Goal: Information Seeking & Learning: Learn about a topic

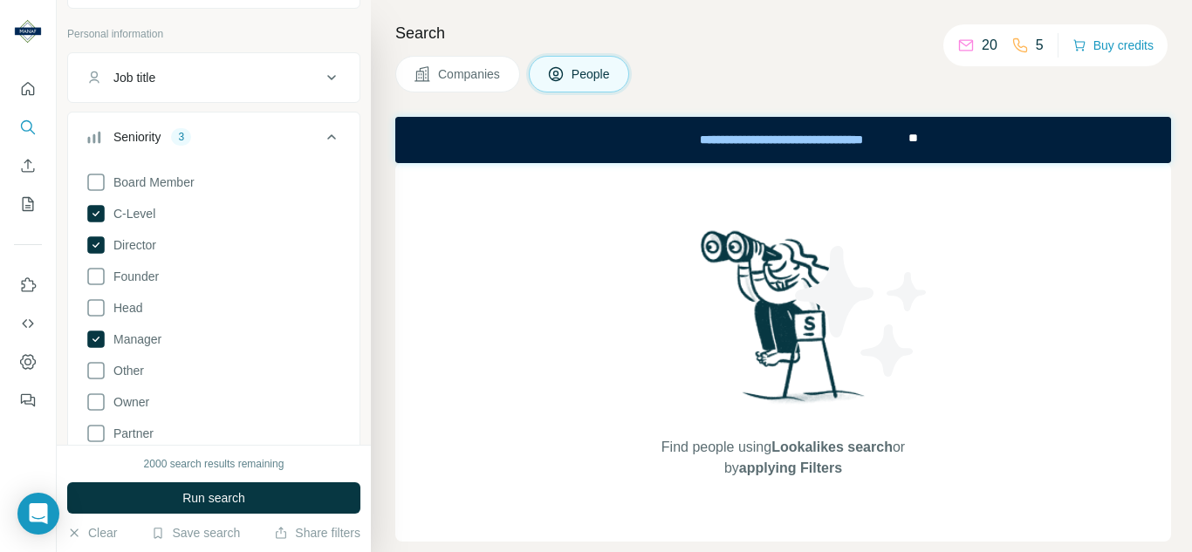
scroll to position [175, 0]
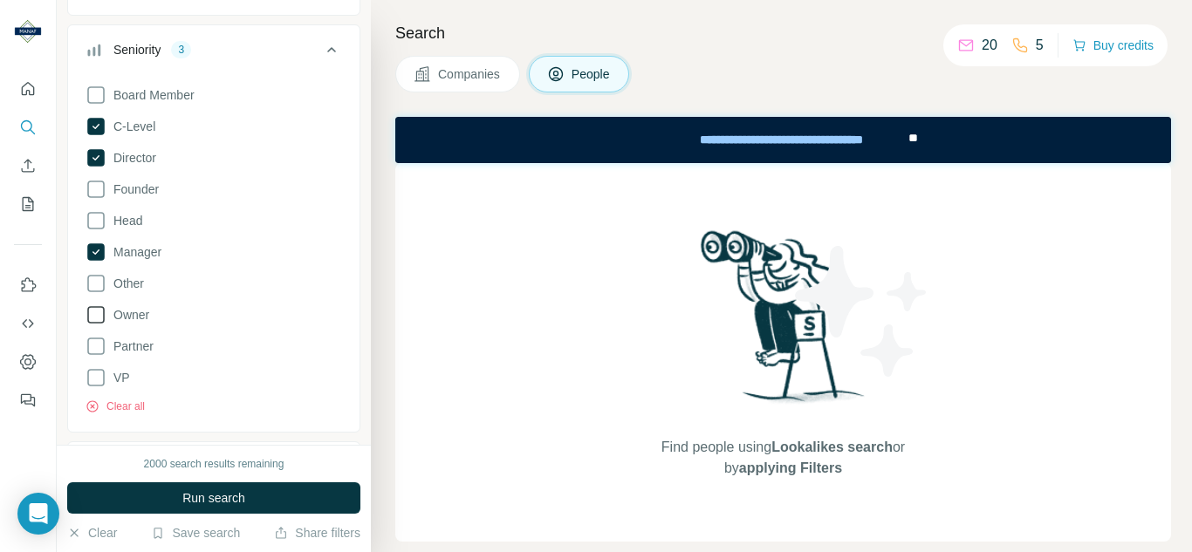
click at [96, 313] on icon at bounding box center [96, 315] width 21 height 21
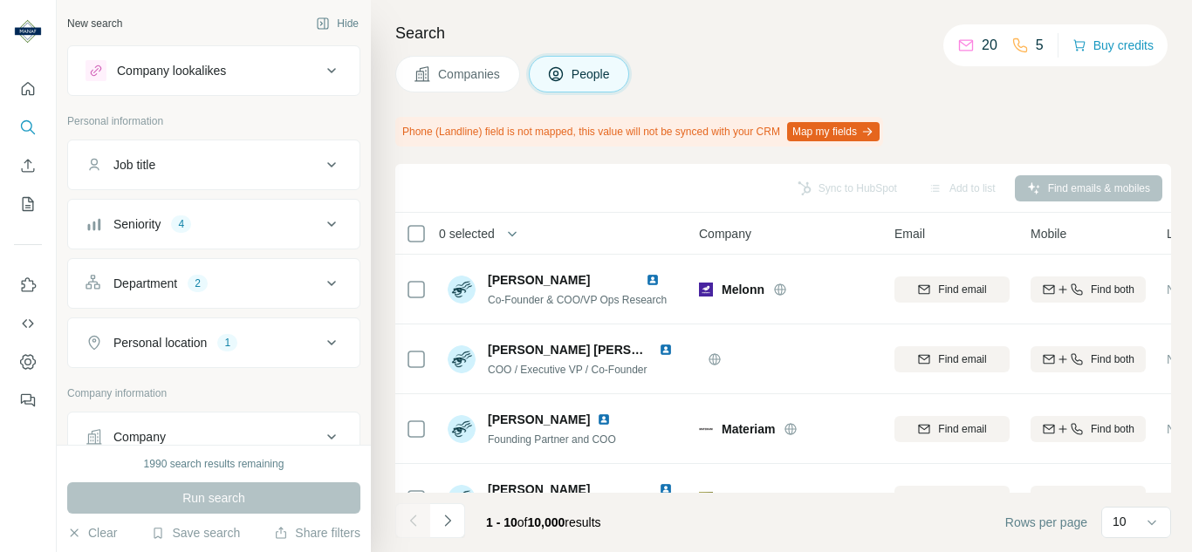
click at [325, 284] on icon at bounding box center [331, 283] width 21 height 21
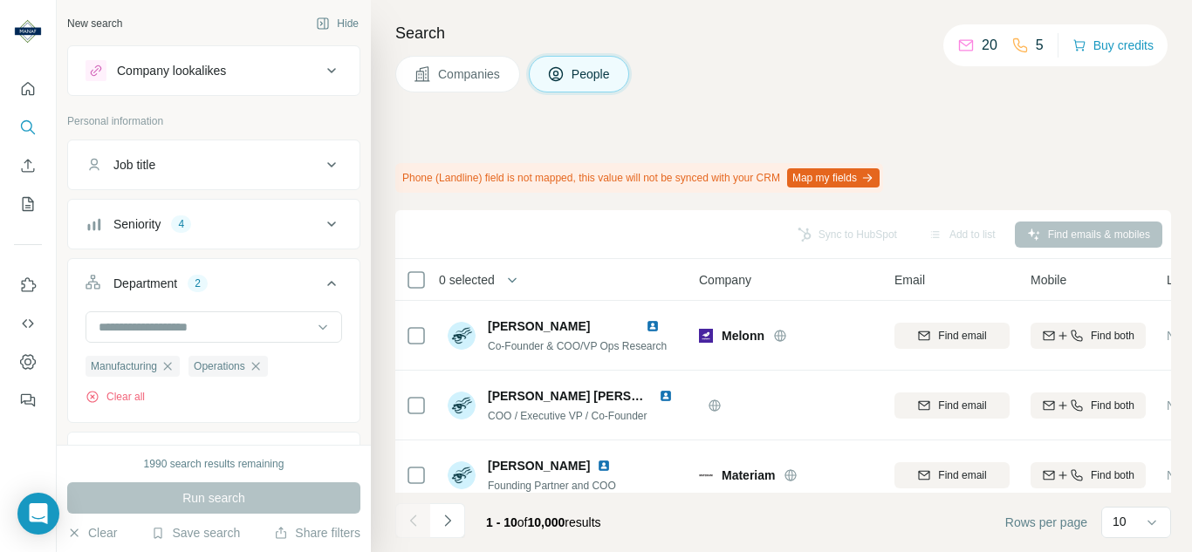
scroll to position [87, 0]
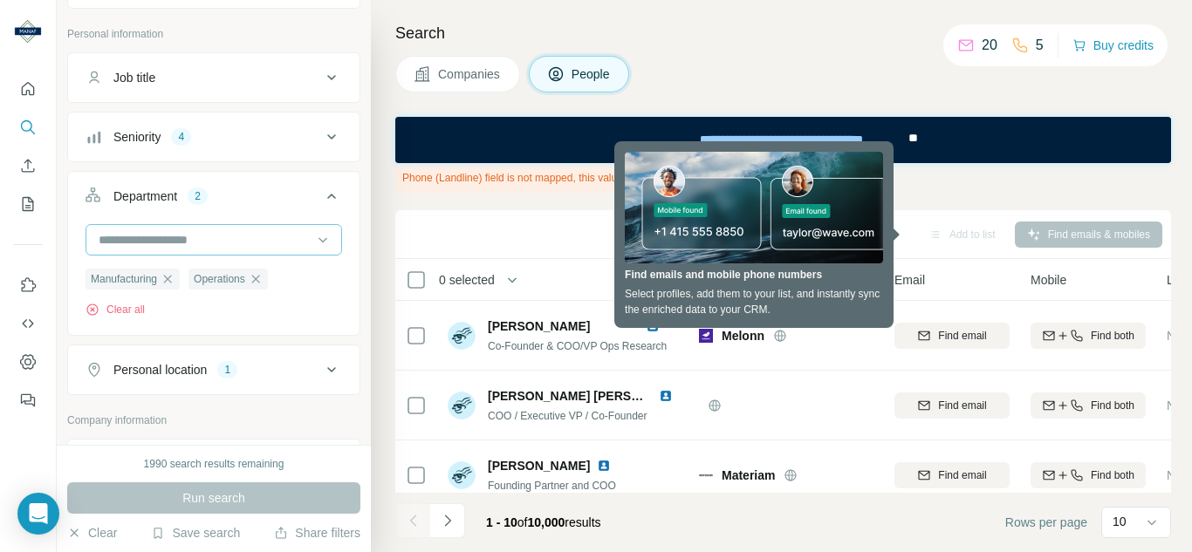
click at [184, 241] on input at bounding box center [205, 239] width 216 height 19
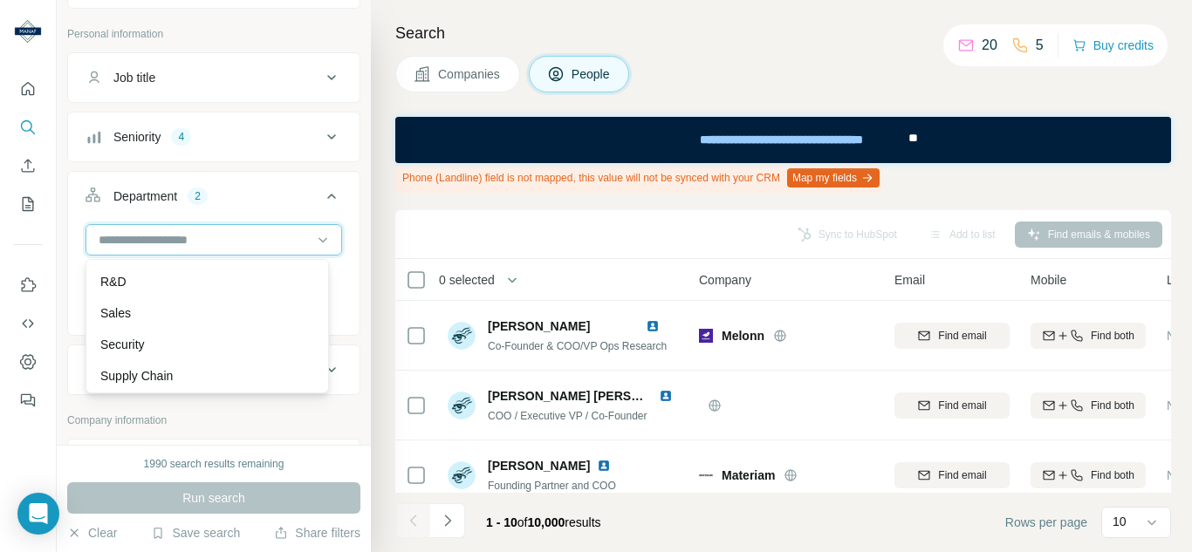
scroll to position [628, 0]
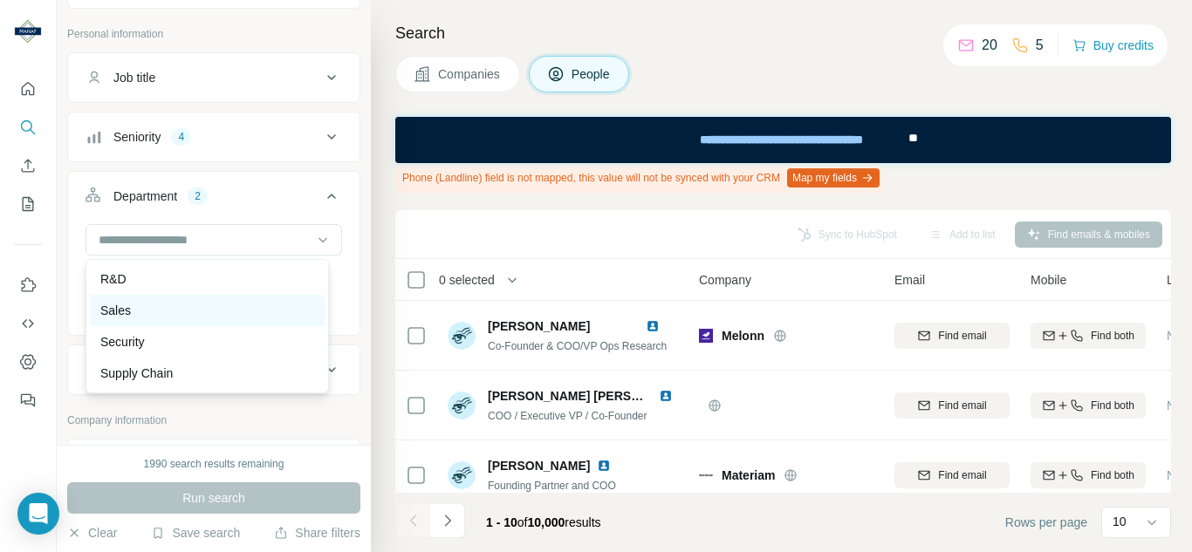
click at [132, 313] on div "Sales" at bounding box center [207, 310] width 214 height 17
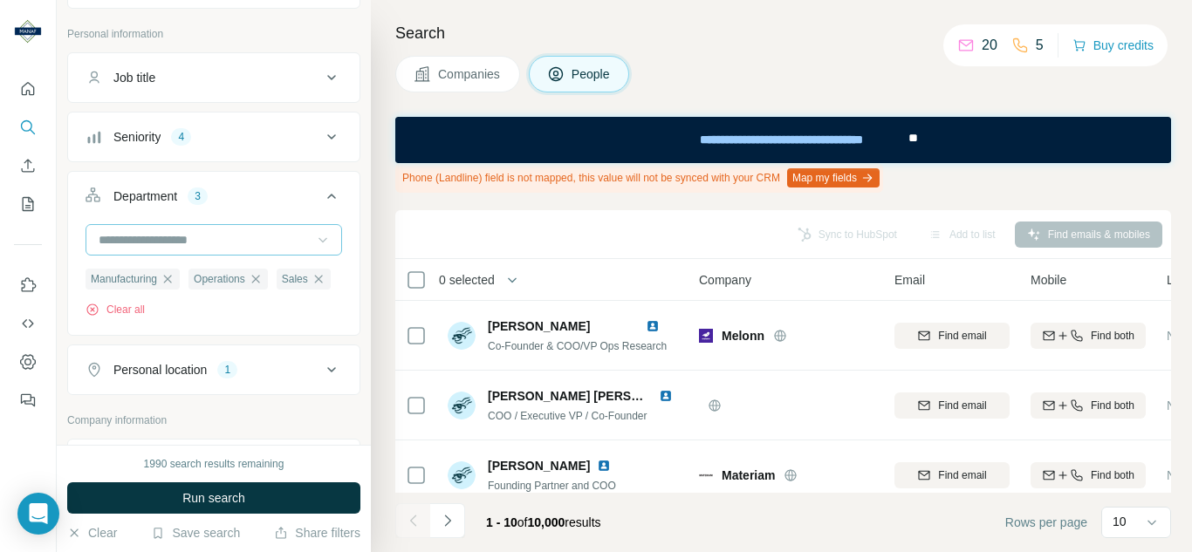
click at [314, 237] on icon at bounding box center [322, 239] width 17 height 17
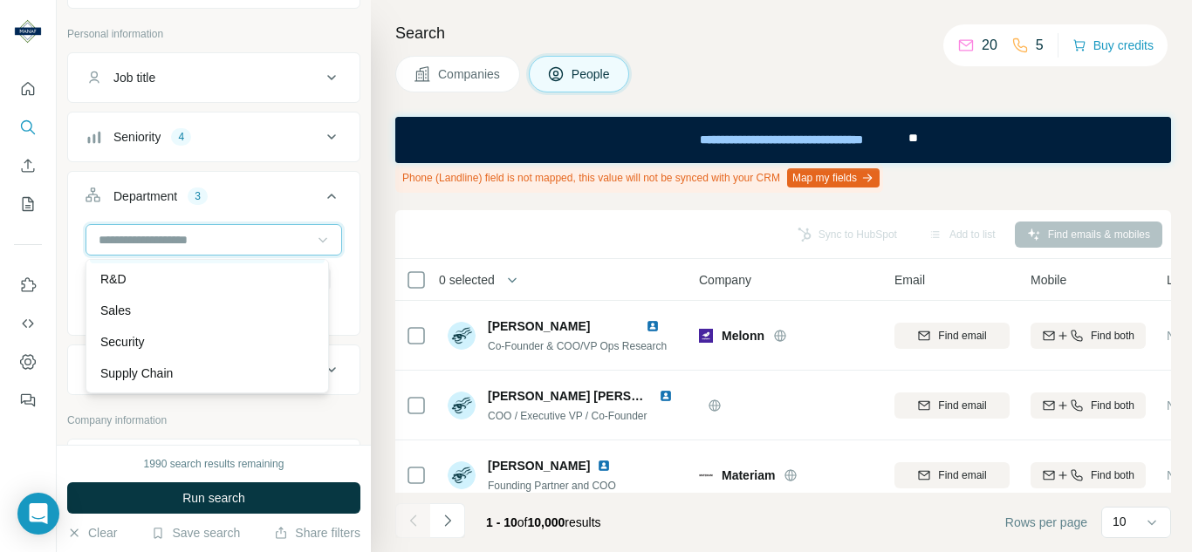
scroll to position [541, 0]
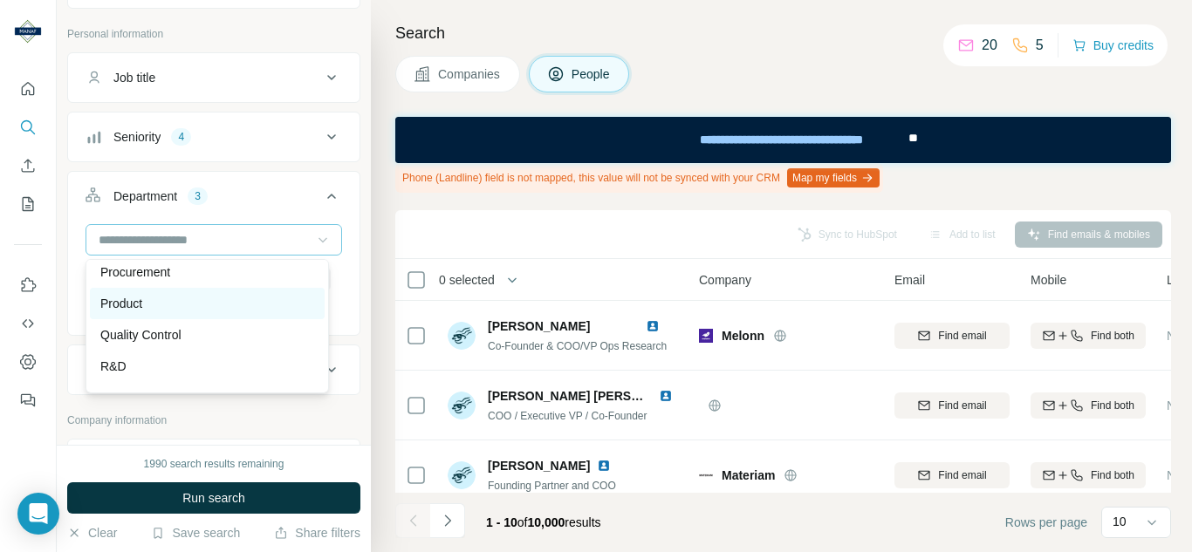
click at [128, 305] on p "Product" at bounding box center [121, 303] width 42 height 17
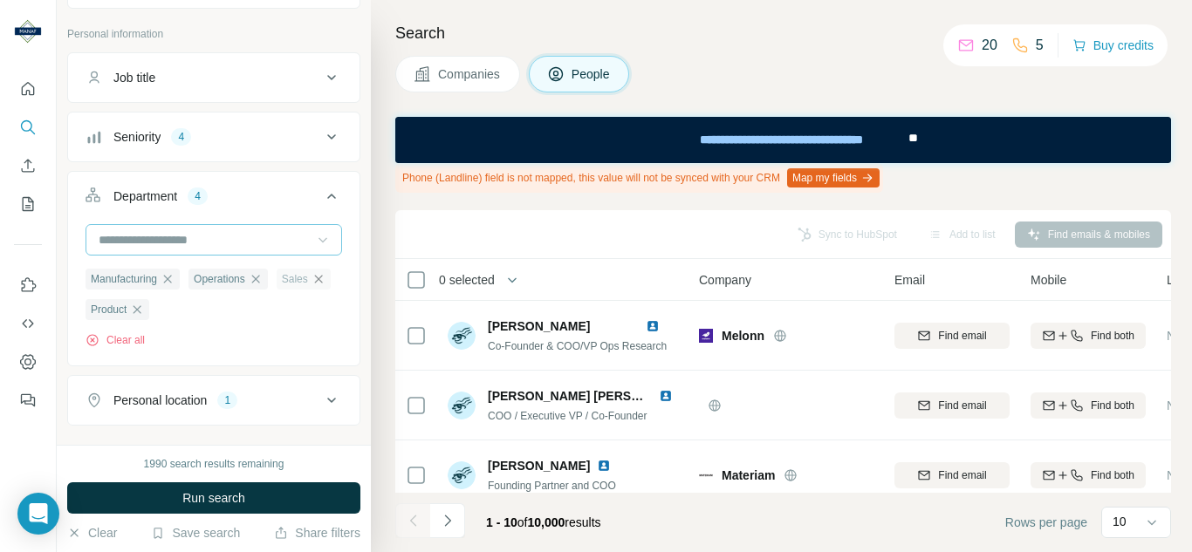
click at [311, 286] on icon "button" at bounding box center [318, 279] width 14 height 14
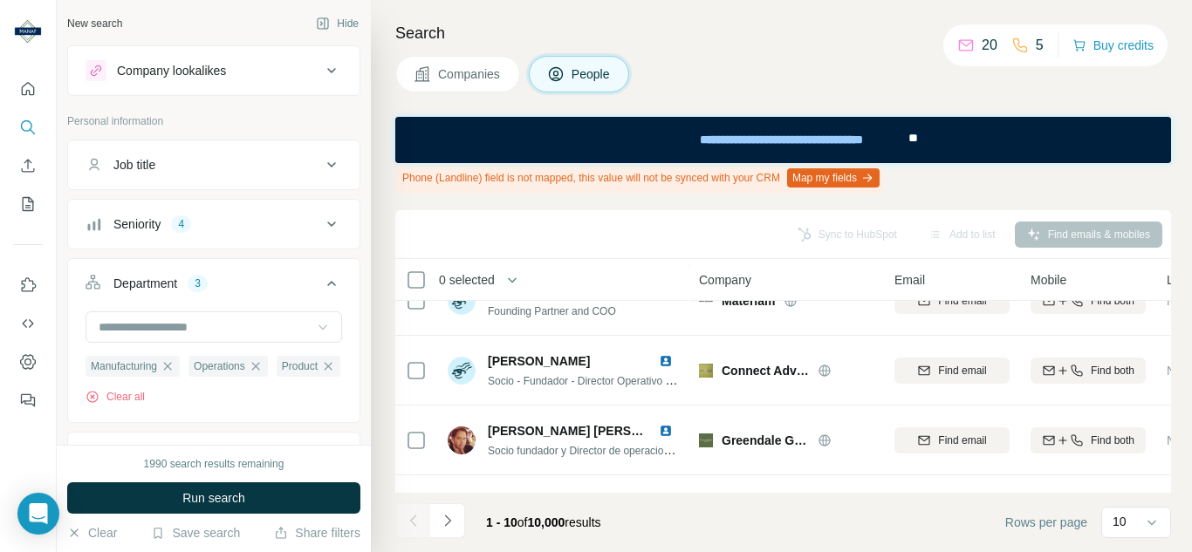
click at [321, 169] on icon at bounding box center [331, 164] width 21 height 21
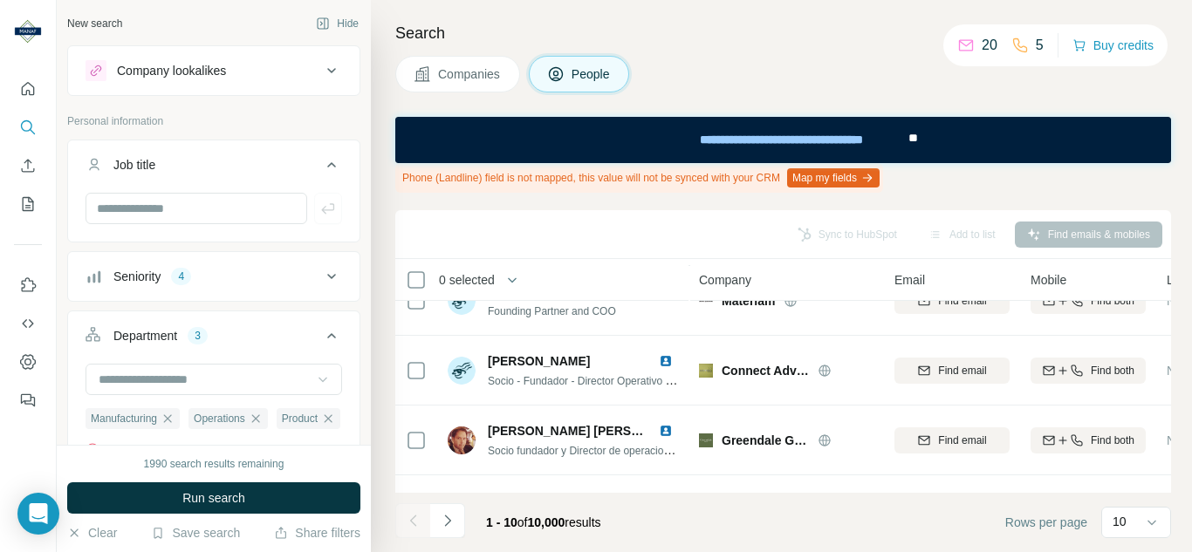
click at [321, 169] on icon at bounding box center [331, 164] width 21 height 21
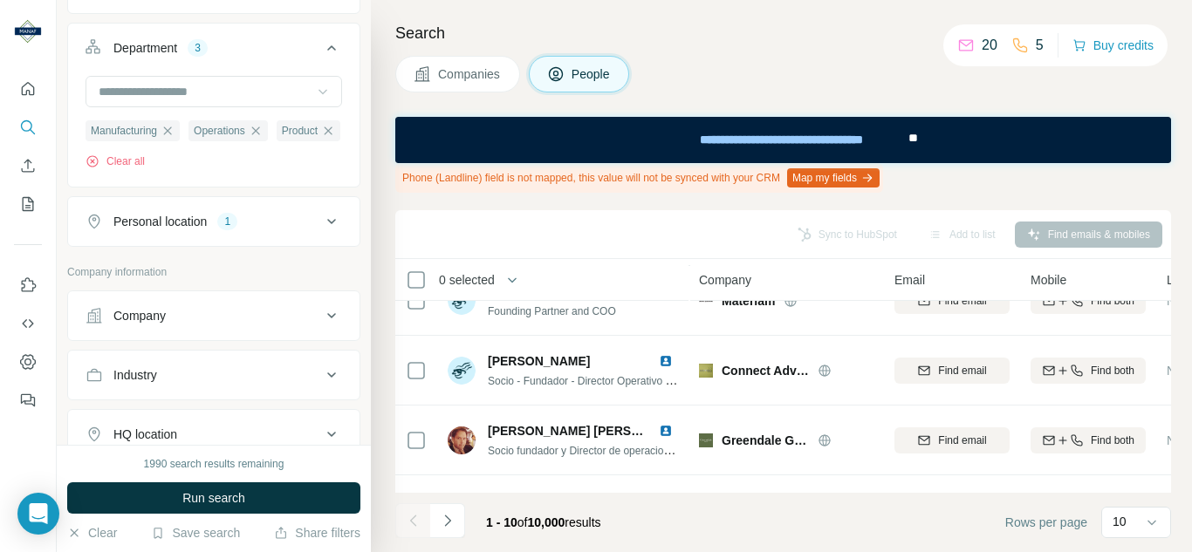
scroll to position [262, 0]
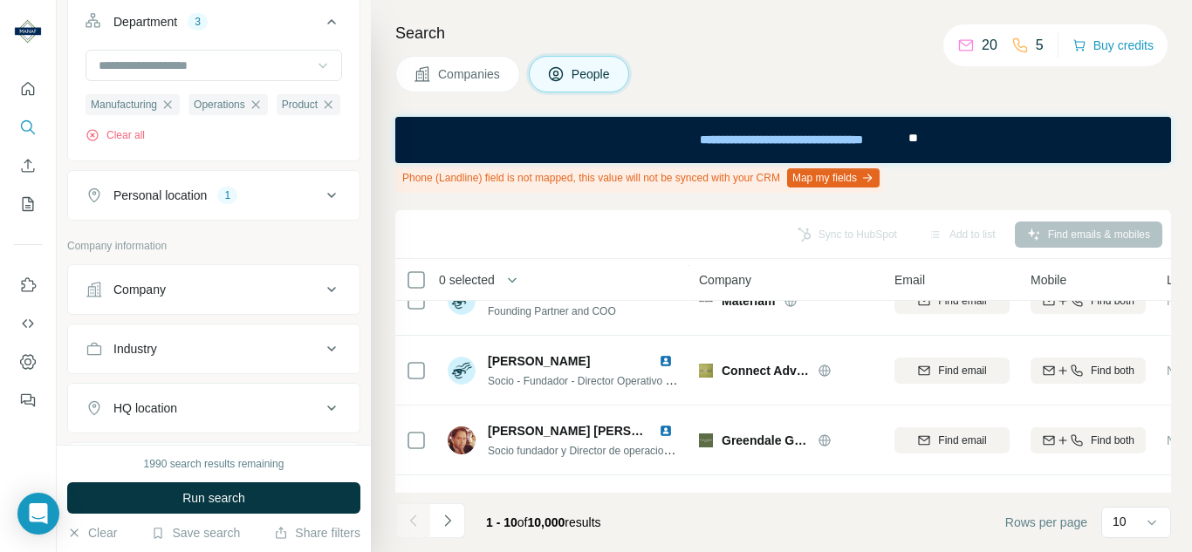
click at [304, 204] on div "Personal location 1" at bounding box center [204, 195] width 236 height 17
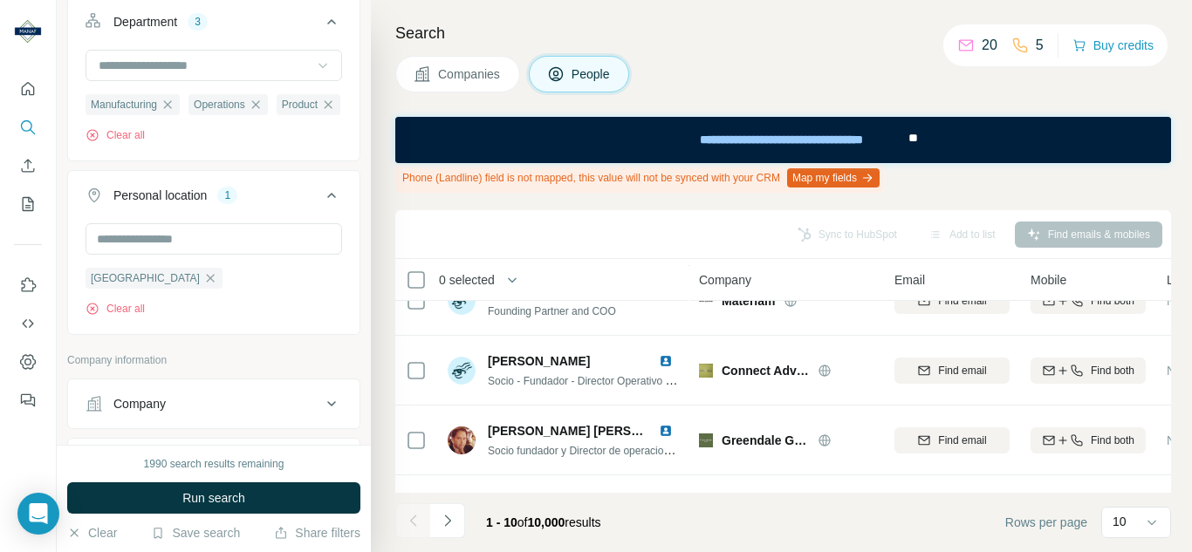
click at [304, 204] on div "Personal location 1" at bounding box center [204, 195] width 236 height 17
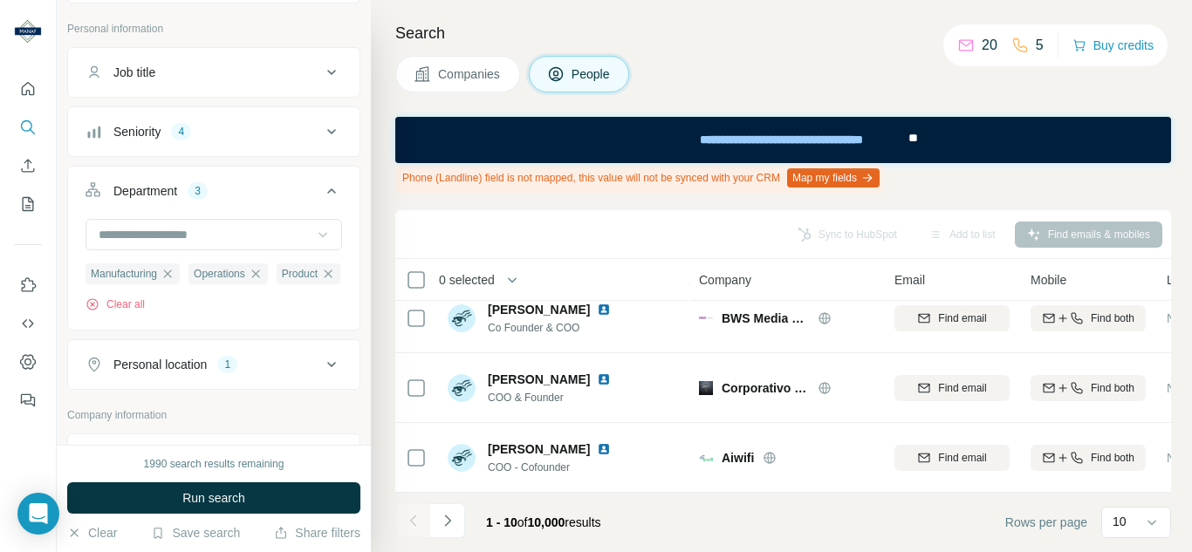
scroll to position [87, 0]
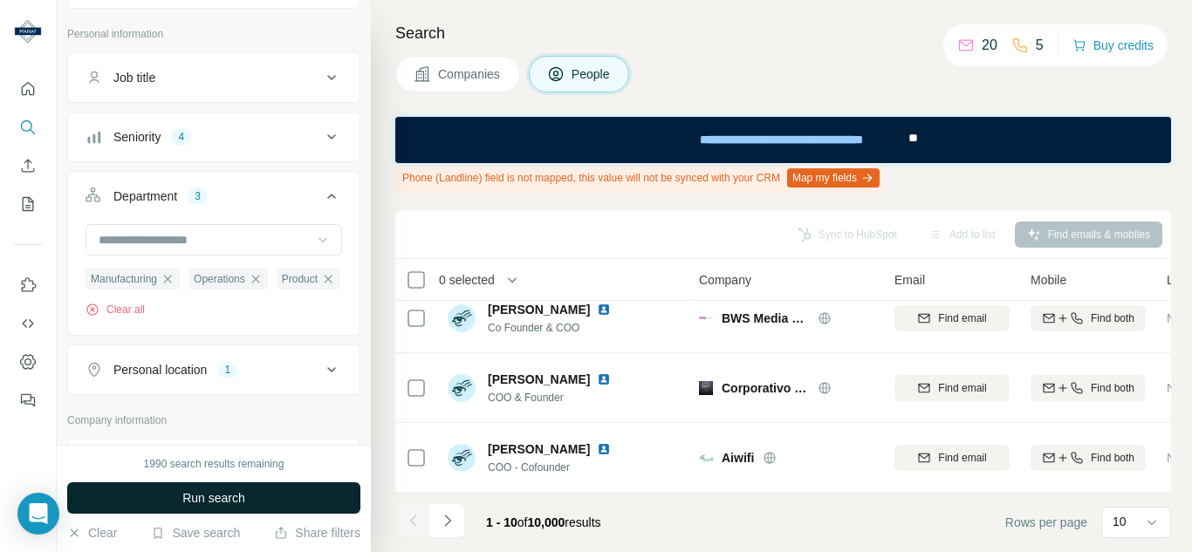
click at [271, 503] on button "Run search" at bounding box center [213, 498] width 293 height 31
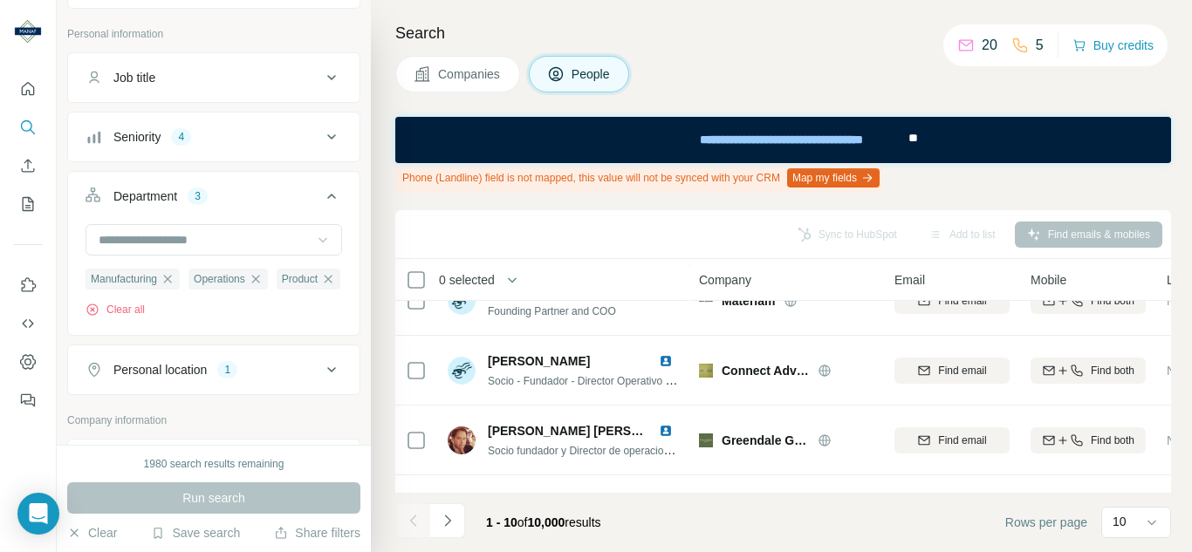
scroll to position [262, 0]
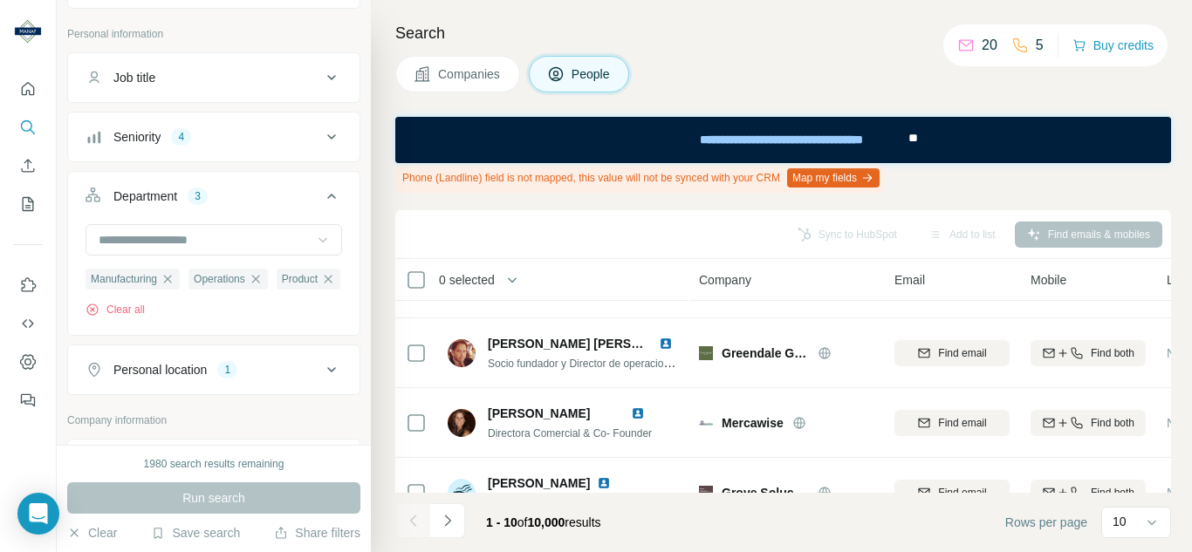
click at [314, 239] on icon at bounding box center [322, 239] width 17 height 17
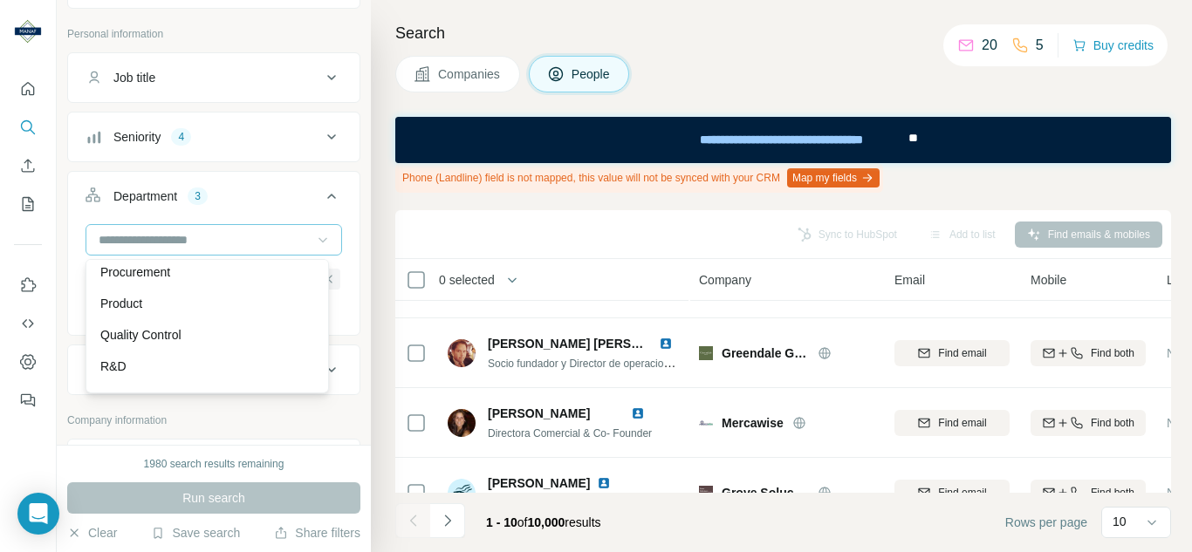
click at [323, 234] on div at bounding box center [214, 239] width 257 height 31
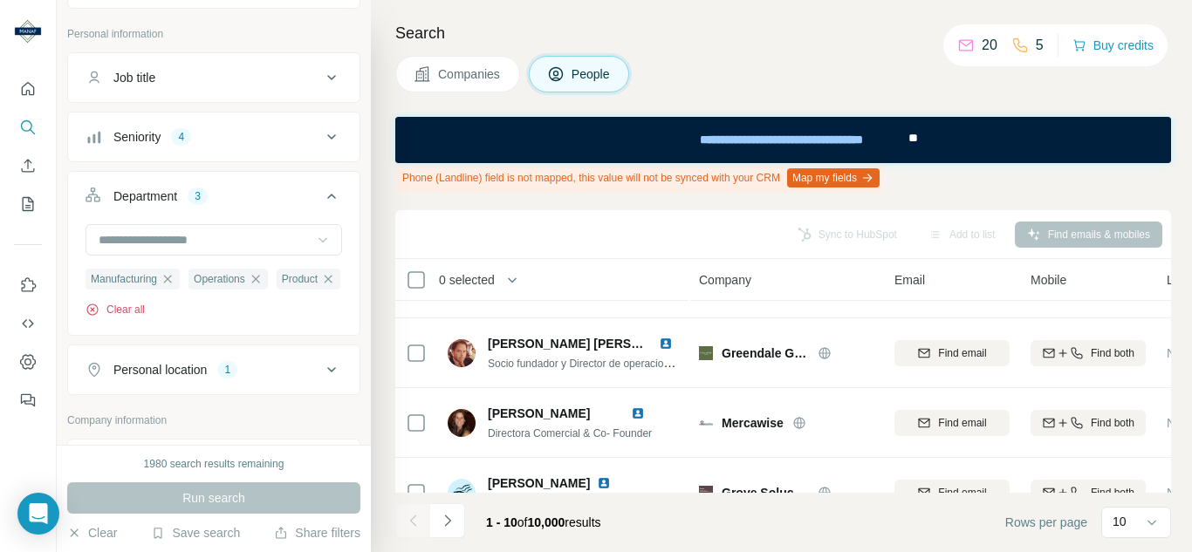
click at [137, 318] on button "Clear all" at bounding box center [115, 310] width 59 height 16
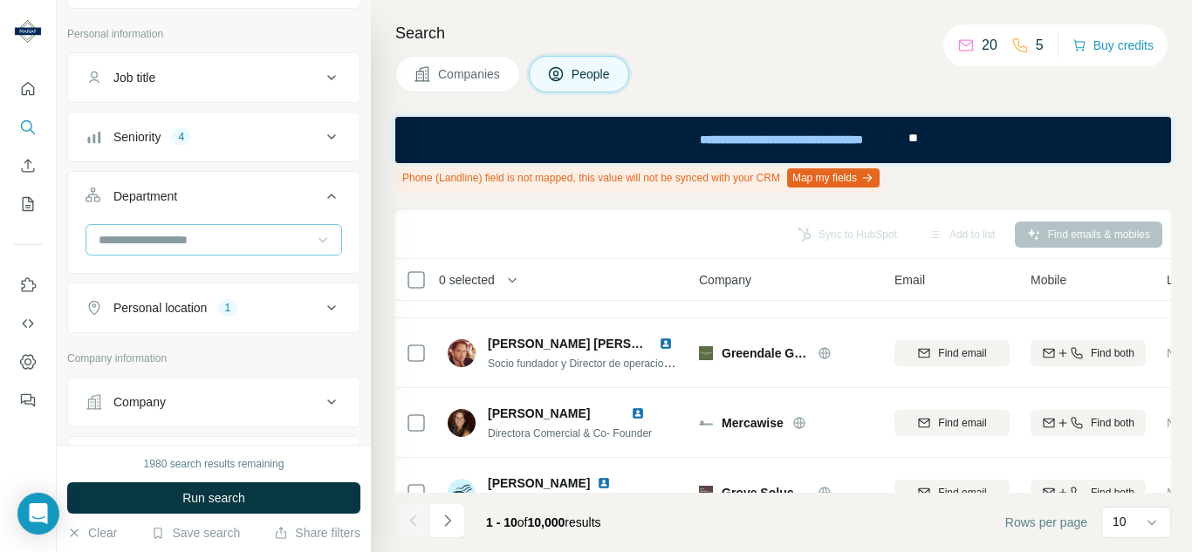
click at [296, 244] on input at bounding box center [205, 239] width 216 height 19
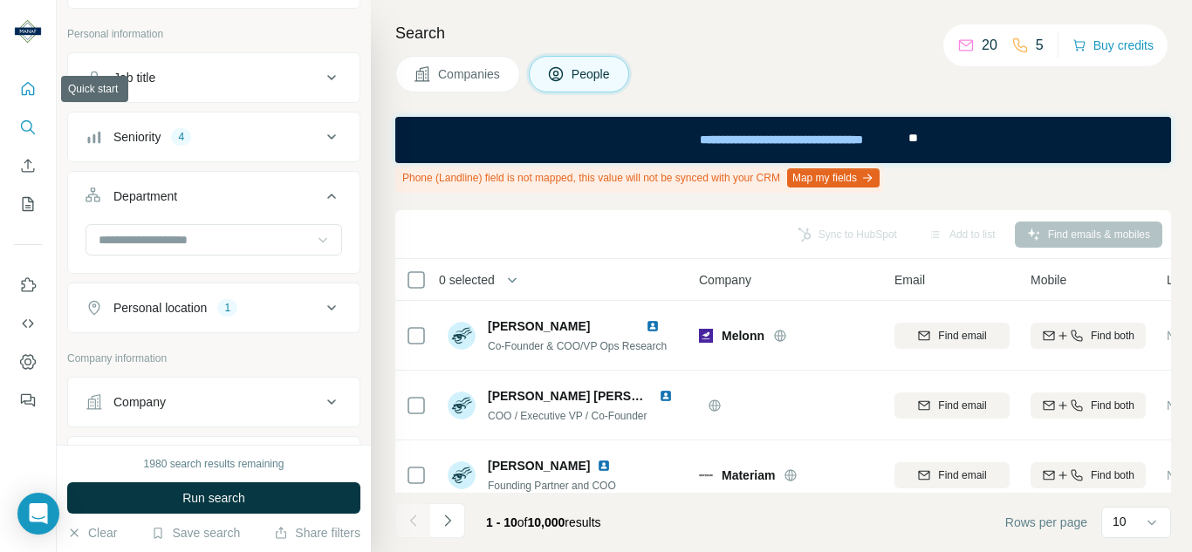
click at [28, 91] on icon "Quick start" at bounding box center [28, 88] width 13 height 13
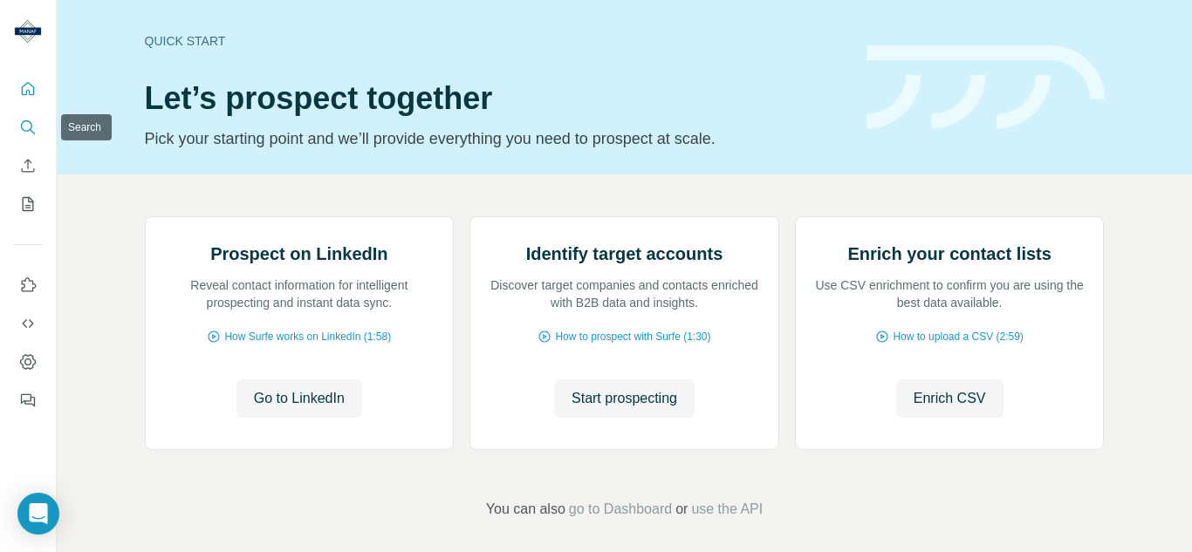
click at [24, 129] on icon "Search" at bounding box center [27, 127] width 17 height 17
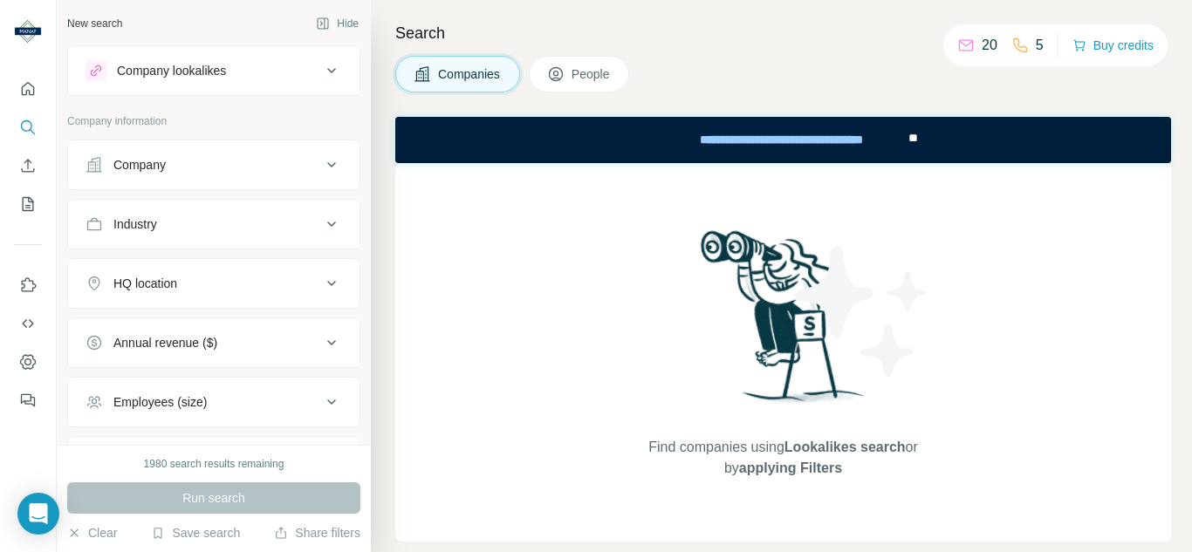
click at [327, 279] on icon at bounding box center [331, 283] width 21 height 21
click at [275, 328] on input "text" at bounding box center [214, 326] width 257 height 31
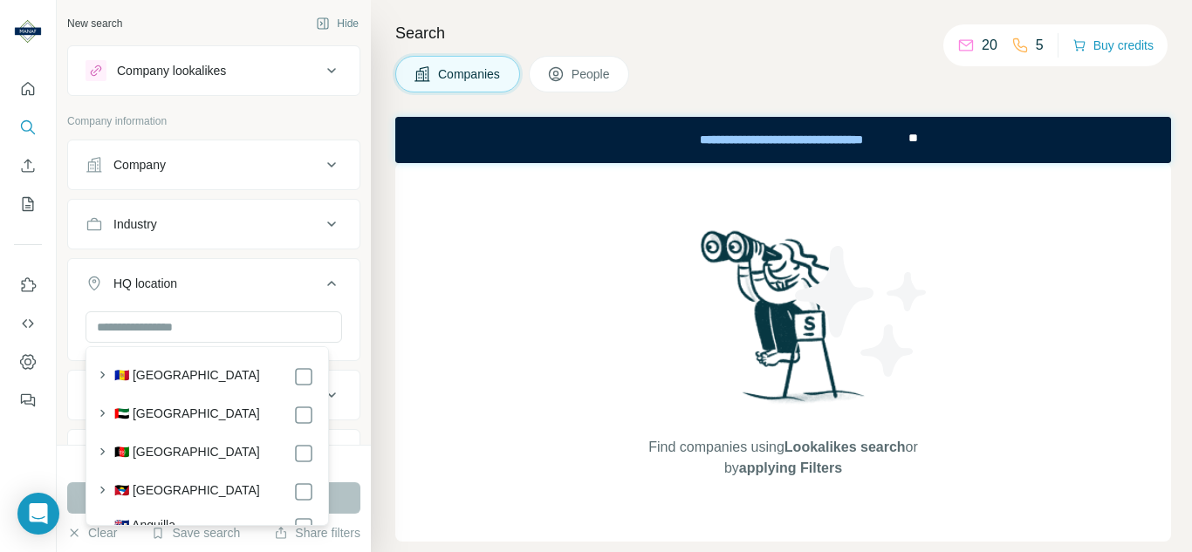
click at [321, 276] on icon at bounding box center [331, 283] width 21 height 21
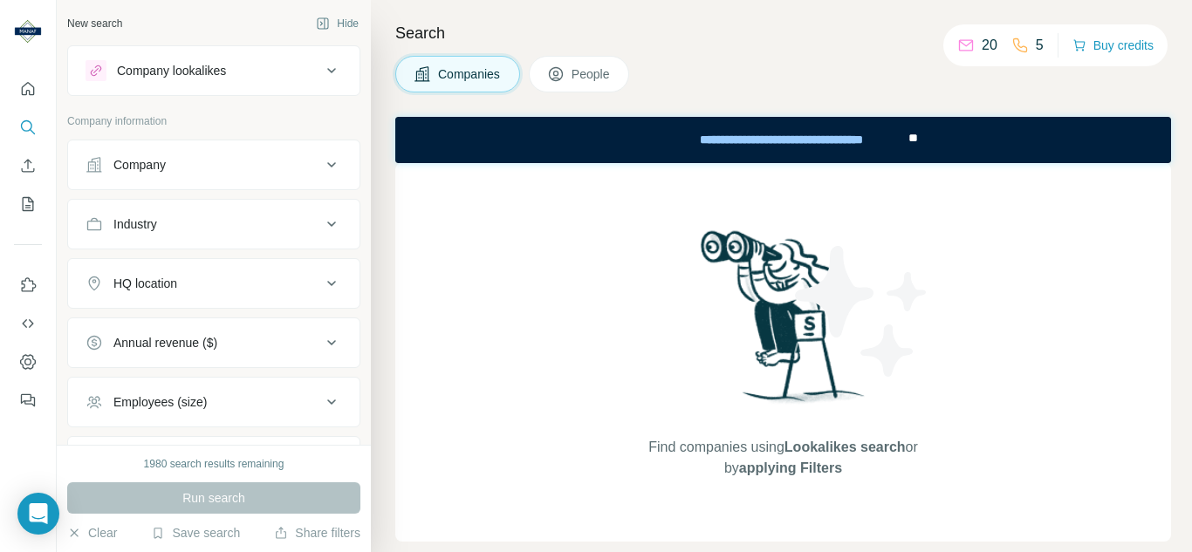
click at [585, 64] on button "People" at bounding box center [579, 74] width 101 height 37
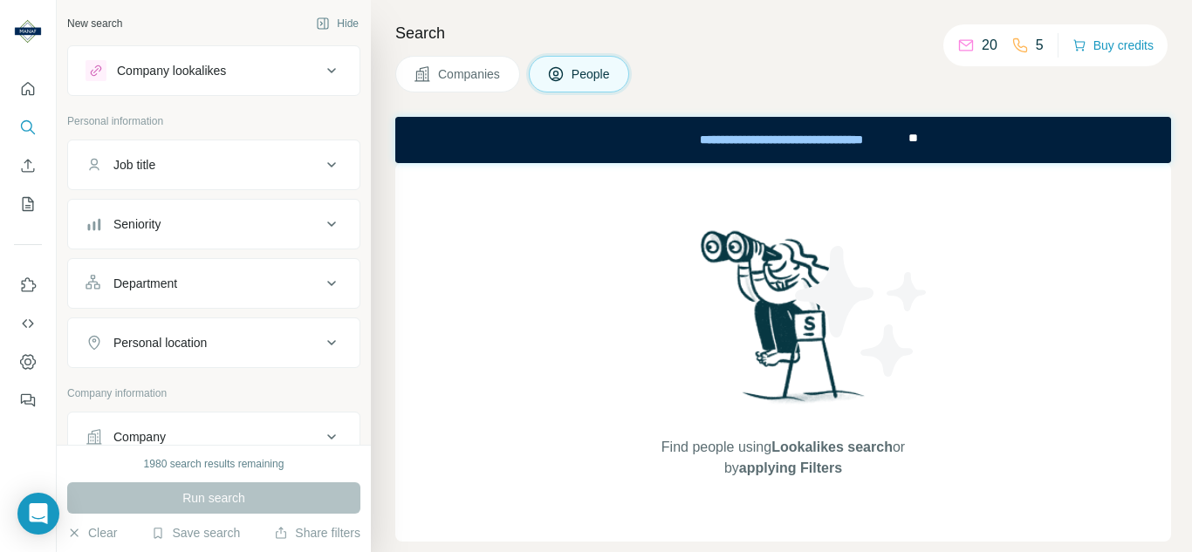
click at [321, 162] on icon at bounding box center [331, 164] width 21 height 21
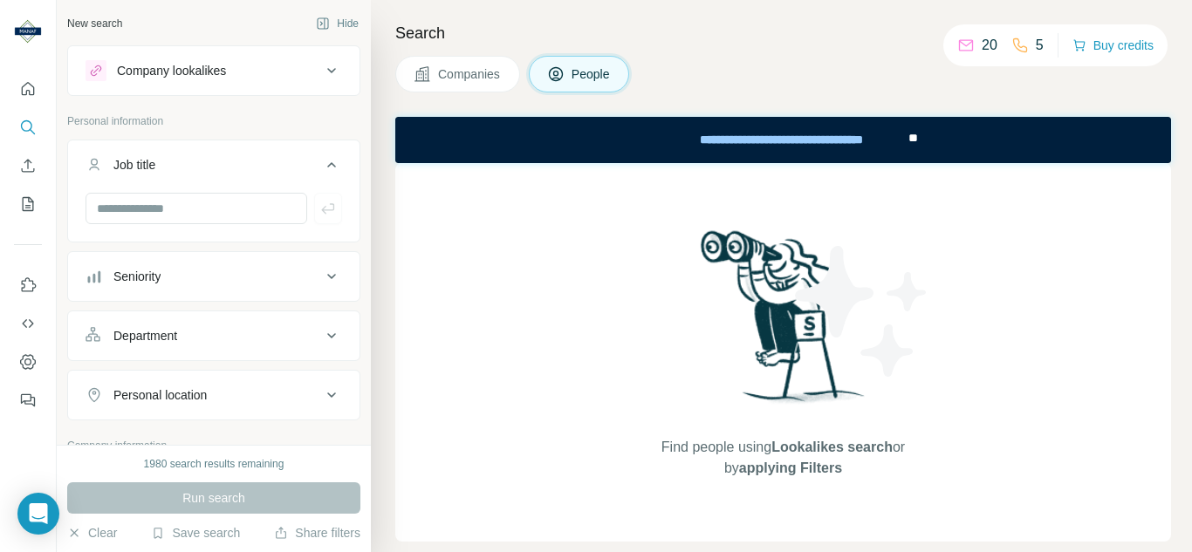
click at [332, 167] on button "Job title" at bounding box center [213, 168] width 291 height 49
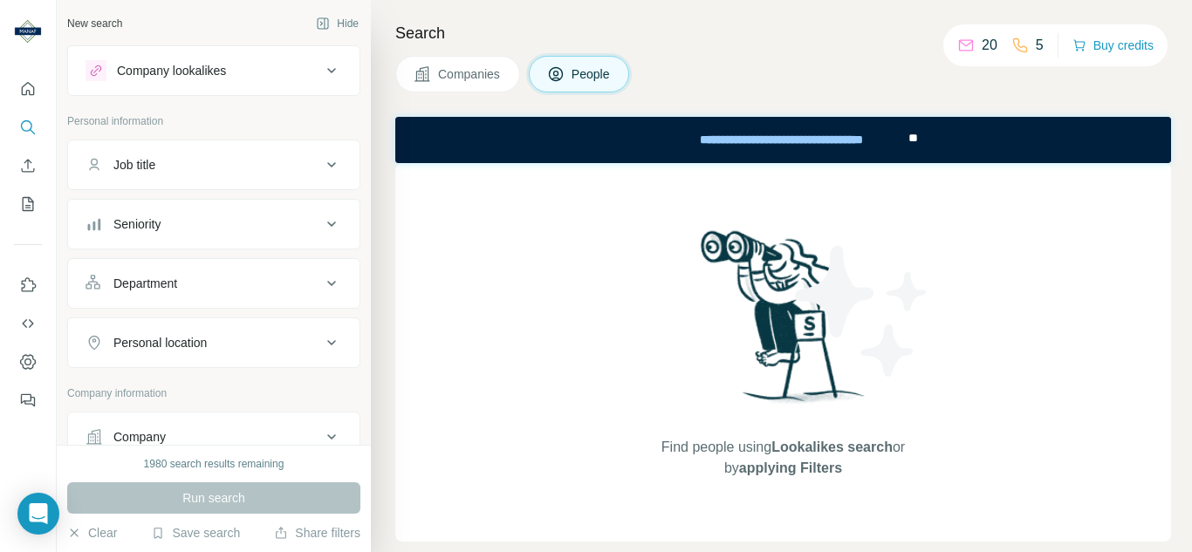
click at [321, 287] on icon at bounding box center [331, 283] width 21 height 21
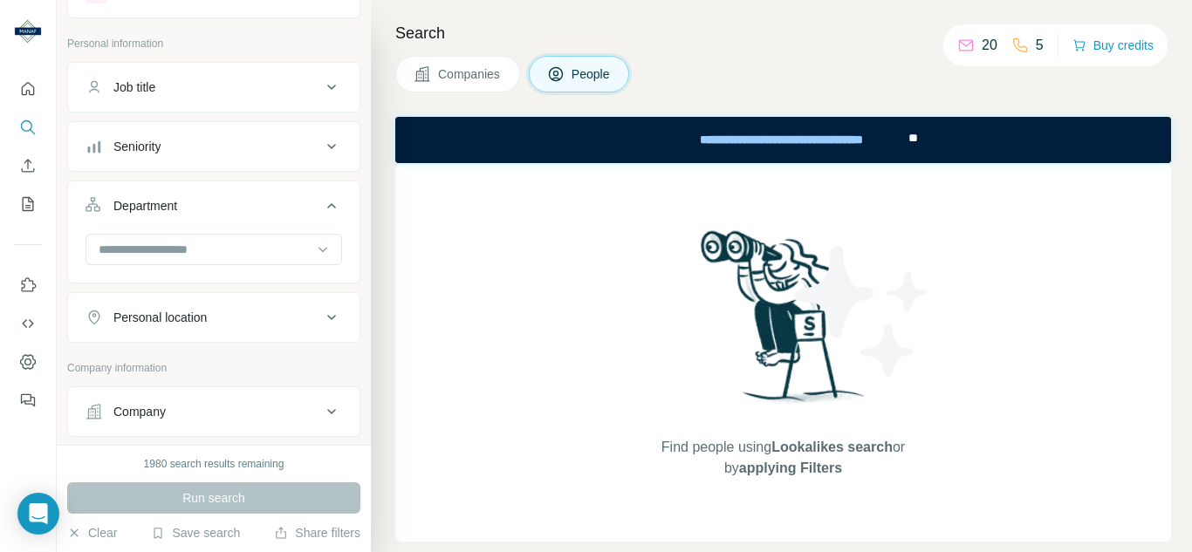
scroll to position [175, 0]
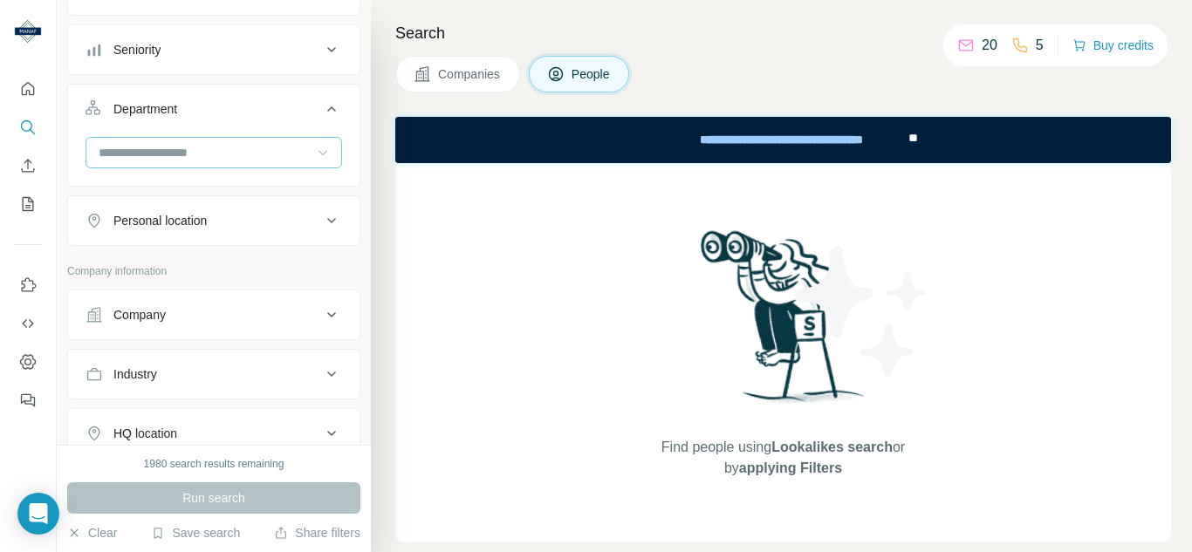
click at [316, 152] on icon at bounding box center [322, 152] width 17 height 17
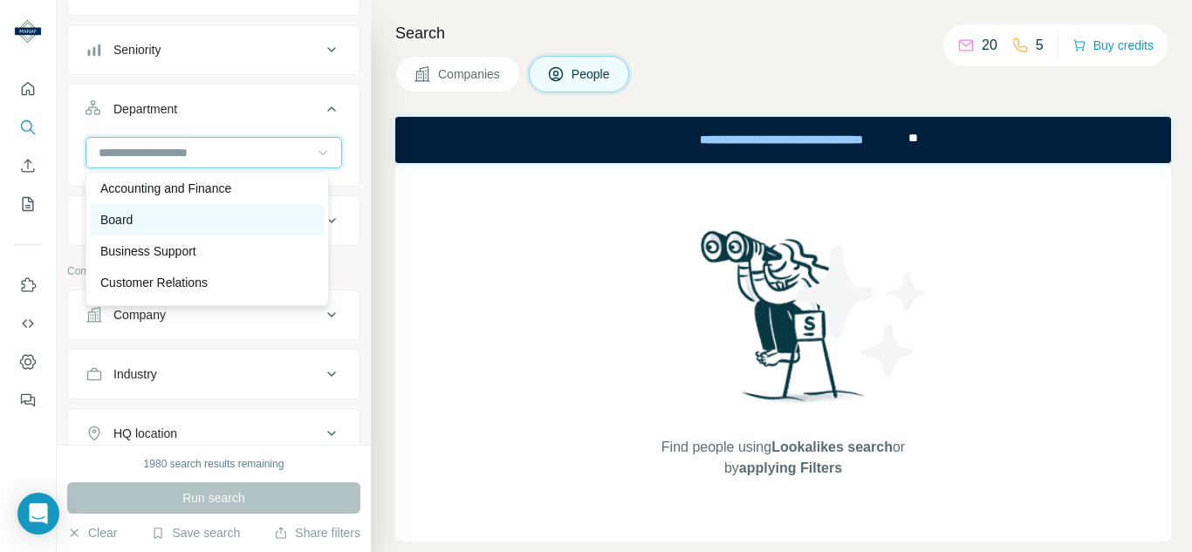
scroll to position [0, 0]
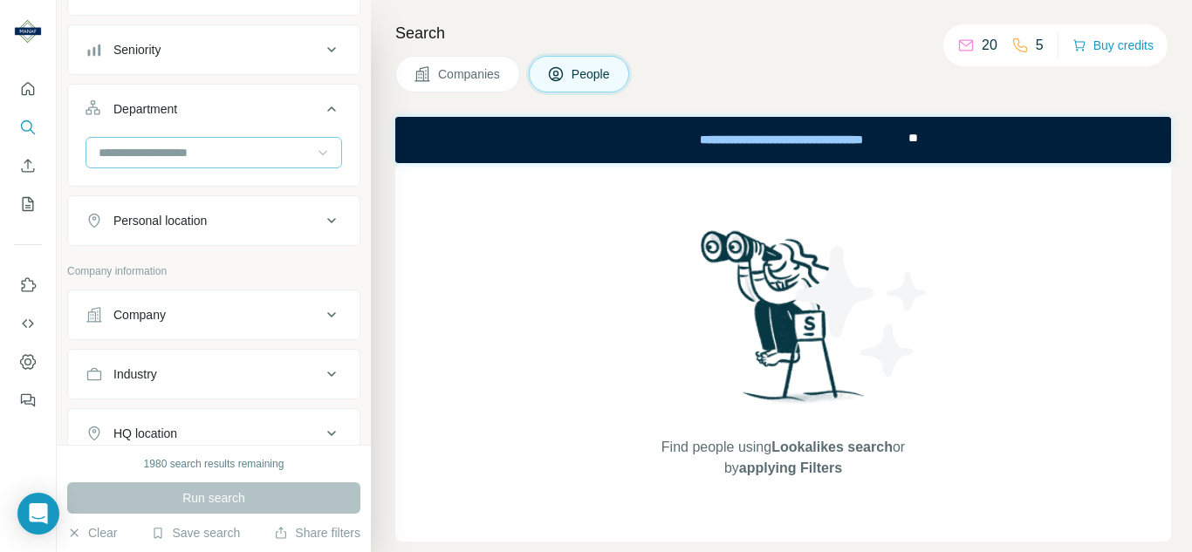
click at [352, 127] on div "New search Hide Company lookalikes Personal information Job title Seniority Dep…" at bounding box center [214, 222] width 314 height 445
